Goal: Task Accomplishment & Management: Manage account settings

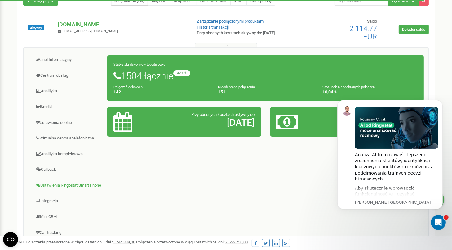
scroll to position [84, 0]
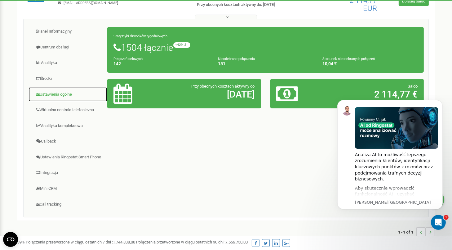
click at [52, 93] on link "Ustawienia ogólne" at bounding box center [67, 94] width 79 height 15
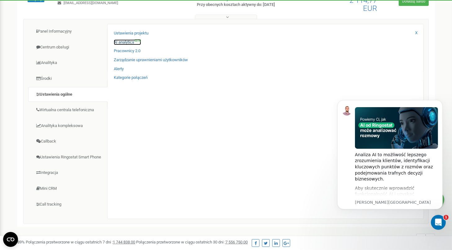
click at [121, 43] on link "AI analytics NEW" at bounding box center [127, 42] width 27 height 6
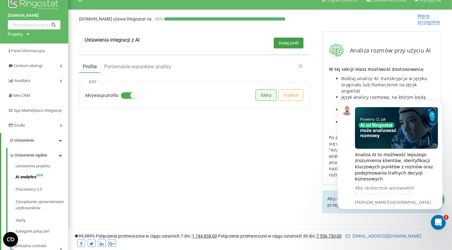
click at [269, 94] on button "Edytuj" at bounding box center [266, 95] width 20 height 11
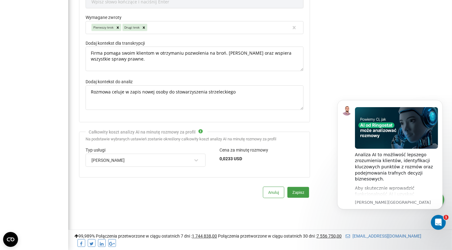
scroll to position [395, 0]
click at [129, 166] on div at bounding box center [146, 169] width 120 height 6
click at [127, 162] on div "[PERSON_NAME]" at bounding box center [141, 159] width 101 height 11
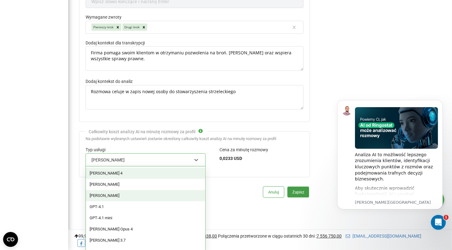
click at [192, 115] on div "Ustawienia analityki Ocena jakości dialogu Temat dialogu Słowa pasożyta Nie prz…" at bounding box center [194, 3] width 231 height 237
